Goal: Transaction & Acquisition: Purchase product/service

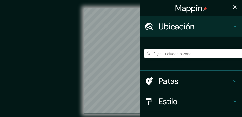
click at [169, 54] on input "Elige tu ciudad o zona" at bounding box center [194, 53] width 98 height 9
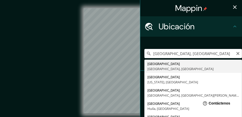
type input "[GEOGRAPHIC_DATA], [GEOGRAPHIC_DATA], [GEOGRAPHIC_DATA]"
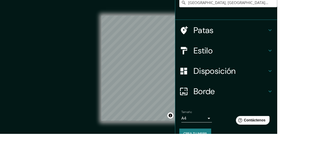
scroll to position [39, 0]
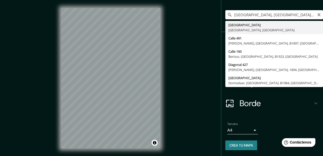
click at [242, 117] on body "Mappin Ubicación [GEOGRAPHIC_DATA], [GEOGRAPHIC_DATA], [GEOGRAPHIC_DATA] [GEOGR…" at bounding box center [161, 78] width 323 height 156
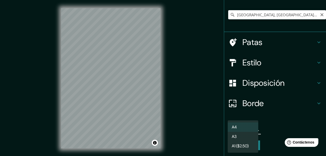
click at [242, 117] on li "A3" at bounding box center [243, 136] width 31 height 9
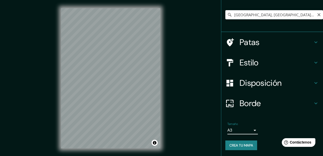
click at [242, 104] on font "Borde" at bounding box center [250, 103] width 21 height 11
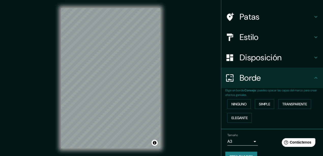
click at [242, 57] on font "Disposición" at bounding box center [261, 57] width 42 height 11
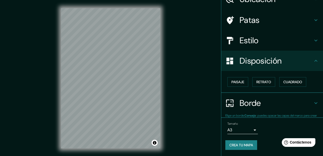
scroll to position [27, 0]
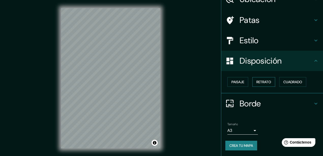
click at [242, 81] on font "Retrato" at bounding box center [264, 82] width 15 height 5
click at [235, 80] on font "Paisaje" at bounding box center [238, 82] width 13 height 5
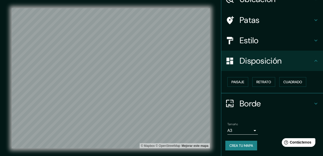
scroll to position [0, 0]
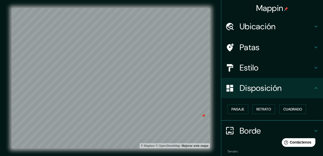
click at [204, 117] on div at bounding box center [204, 116] width 4 height 4
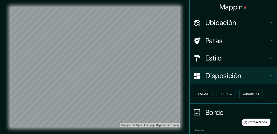
scroll to position [27, 0]
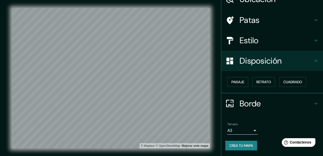
click at [242, 98] on div "Borde" at bounding box center [272, 103] width 102 height 20
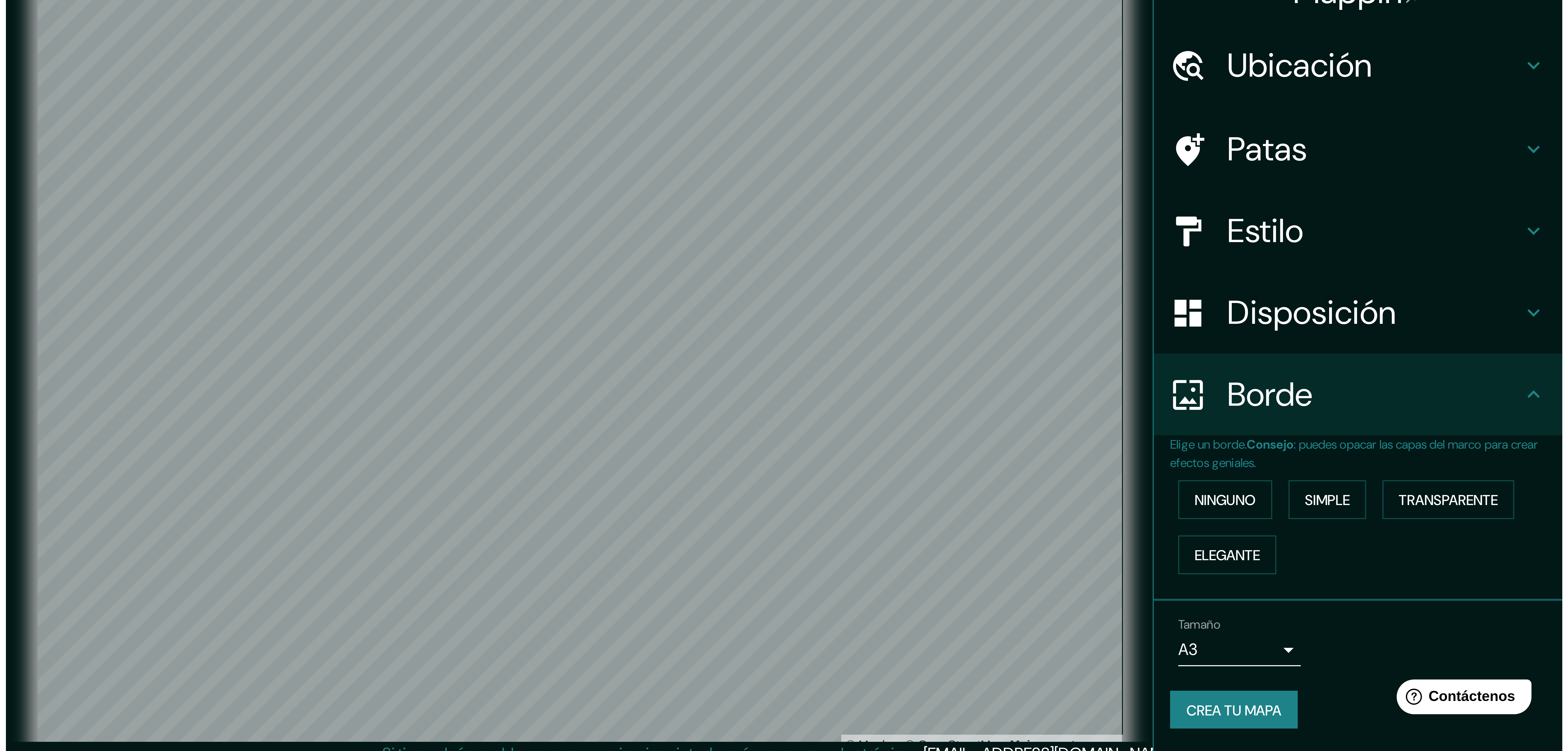
scroll to position [0, 0]
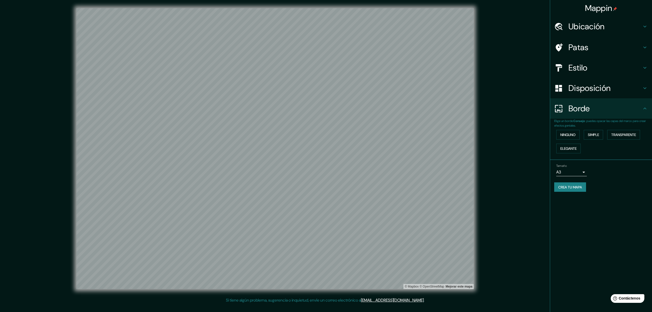
click at [242, 117] on font "Crea tu mapa" at bounding box center [570, 187] width 24 height 7
click at [242, 117] on body "Mappin Ubicación [GEOGRAPHIC_DATA], [GEOGRAPHIC_DATA], [GEOGRAPHIC_DATA] [GEOGR…" at bounding box center [326, 156] width 652 height 312
click at [242, 117] on font "A1 ($2.50)" at bounding box center [568, 200] width 17 height 5
click at [242, 117] on font "Crea tu mapa" at bounding box center [570, 187] width 24 height 5
click at [242, 117] on body "Mappin Ubicación [GEOGRAPHIC_DATA], [GEOGRAPHIC_DATA], [GEOGRAPHIC_DATA] [GEOGR…" at bounding box center [326, 156] width 652 height 312
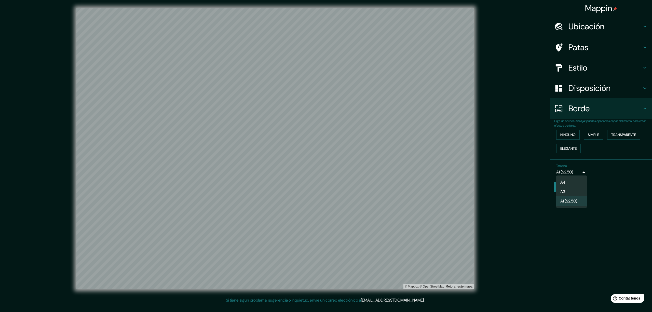
click at [242, 117] on li "A3" at bounding box center [571, 191] width 31 height 9
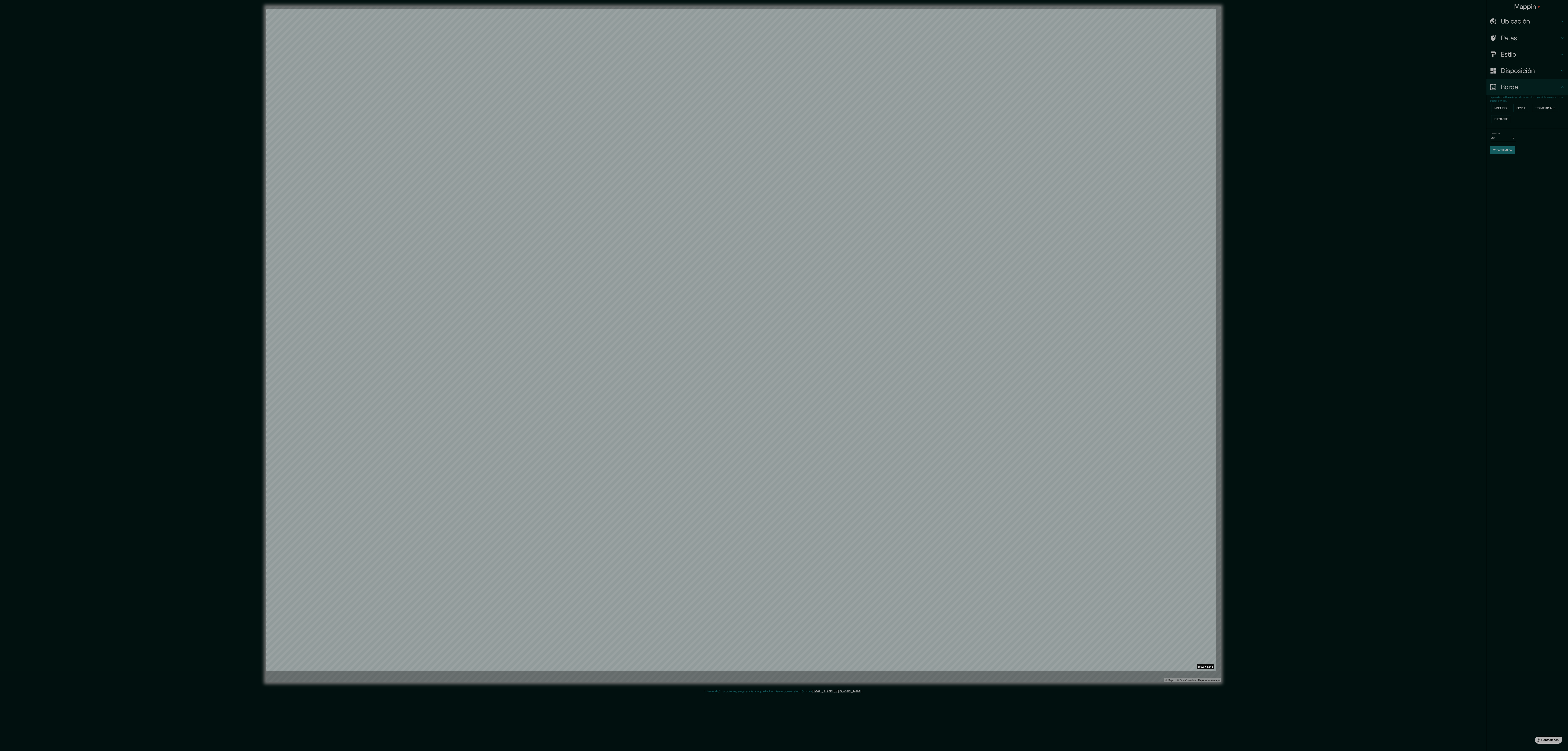
drag, startPoint x: 266, startPoint y: 9, endPoint x: 1216, endPoint y: 671, distance: 1157.9
drag, startPoint x: 269, startPoint y: 10, endPoint x: 1220, endPoint y: 673, distance: 1159.3
